Goal: Complete application form

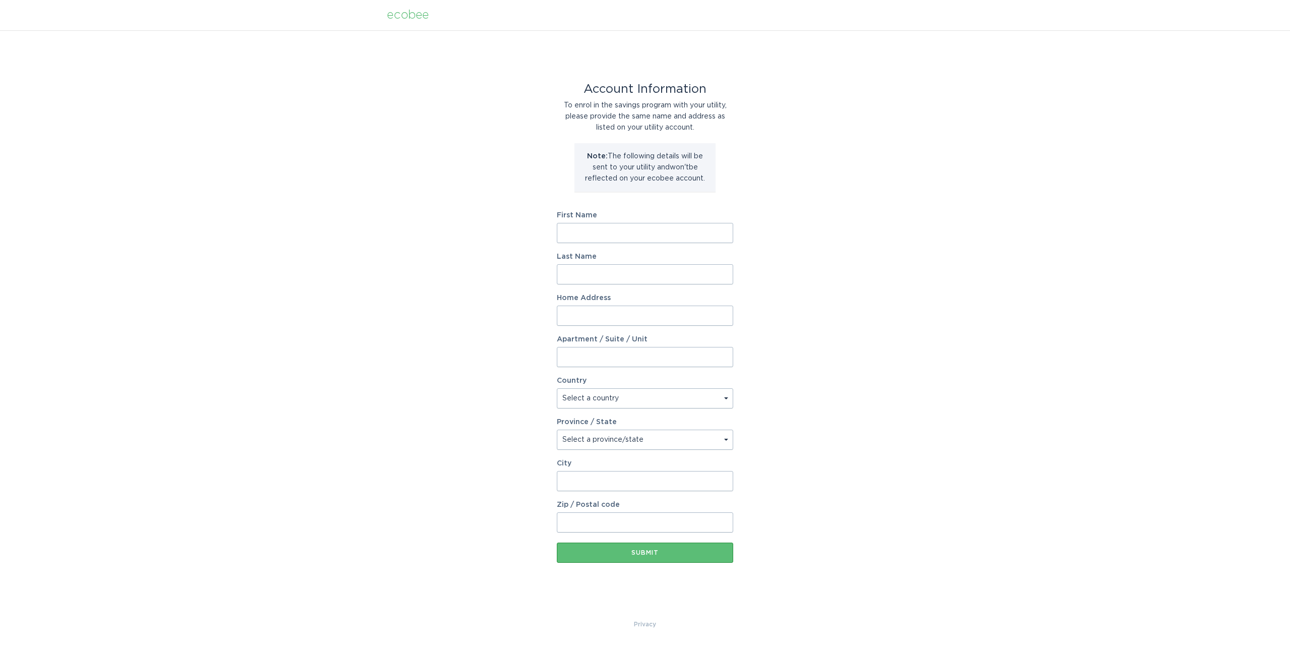
click at [602, 226] on input "First Name" at bounding box center [645, 233] width 176 height 20
click at [0, 644] on nordpass-autofill-portal at bounding box center [0, 645] width 0 height 0
type input "[PERSON_NAME]"
type input "[STREET_ADDRESS]"
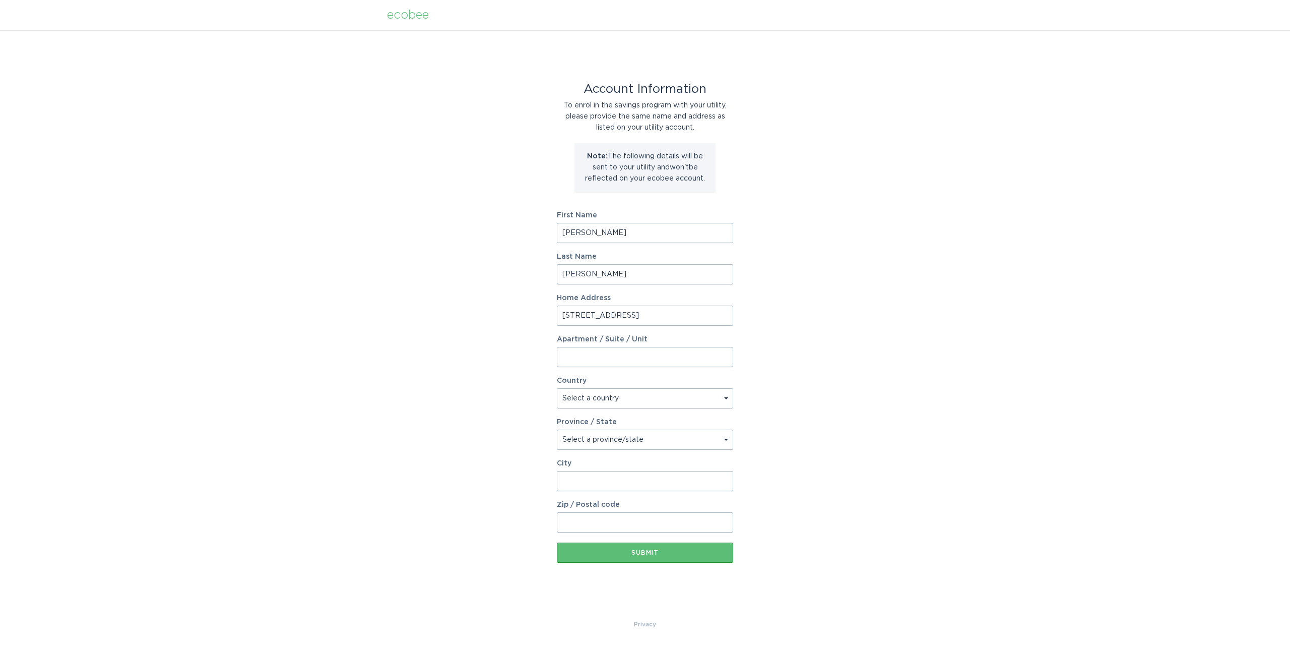
type input "13027"
type input "[GEOGRAPHIC_DATA]"
select select "US"
click at [640, 443] on select "Select a province/state [US_STATE] [US_STATE] [US_STATE] [US_STATE] [US_STATE] …" at bounding box center [645, 439] width 176 height 20
select select "NY"
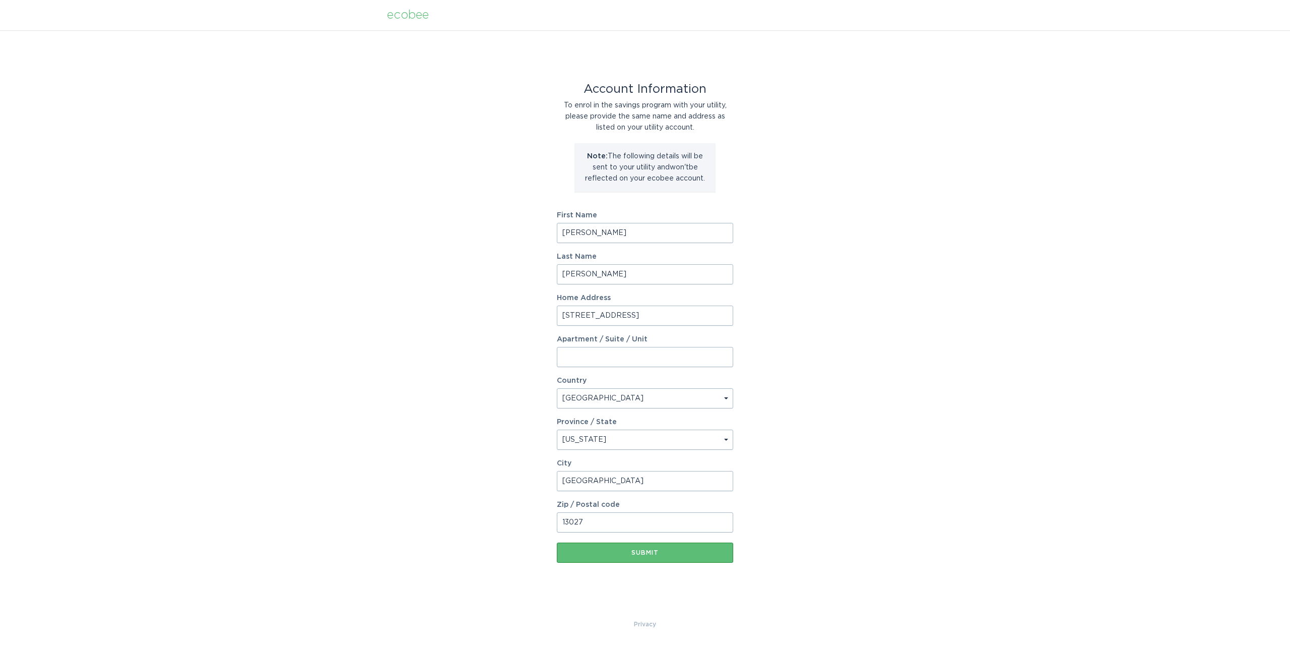
click at [557, 429] on select "Select a province/state [US_STATE] [US_STATE] [US_STATE] [US_STATE] [US_STATE] …" at bounding box center [645, 439] width 176 height 20
click at [618, 554] on div "Submit" at bounding box center [645, 552] width 166 height 6
